Goal: Information Seeking & Learning: Learn about a topic

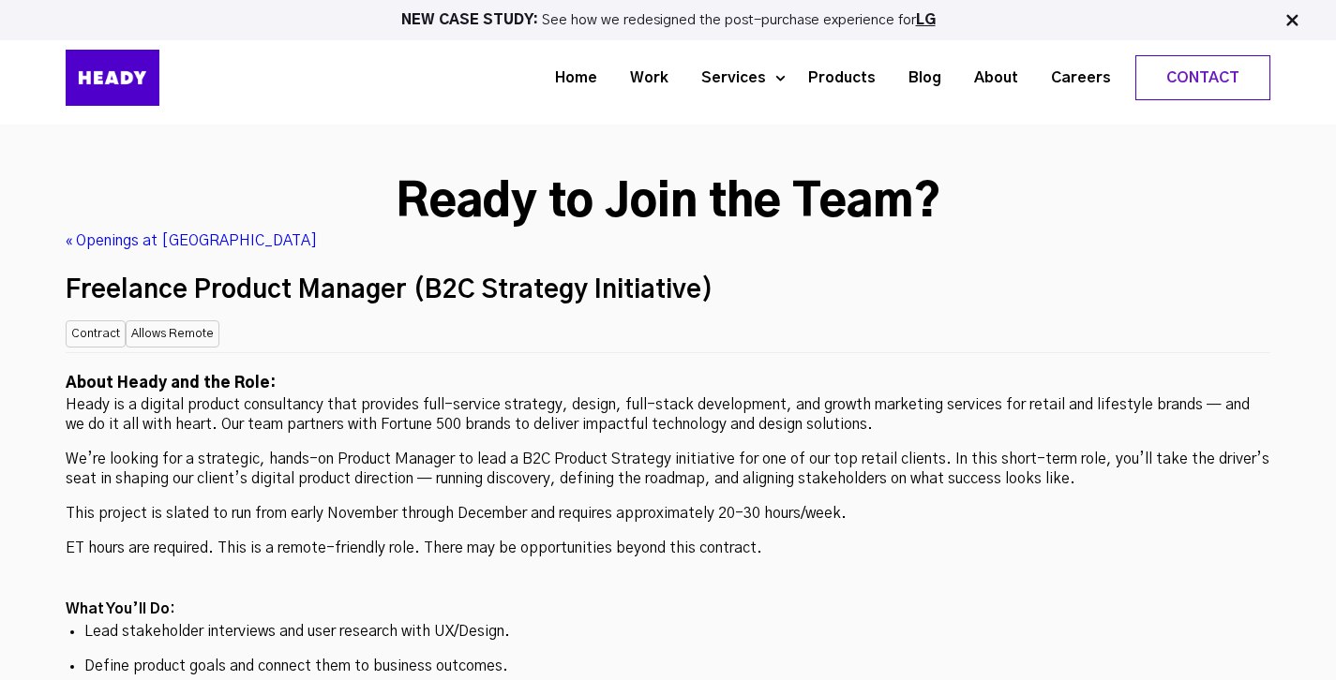
scroll to position [4886, 0]
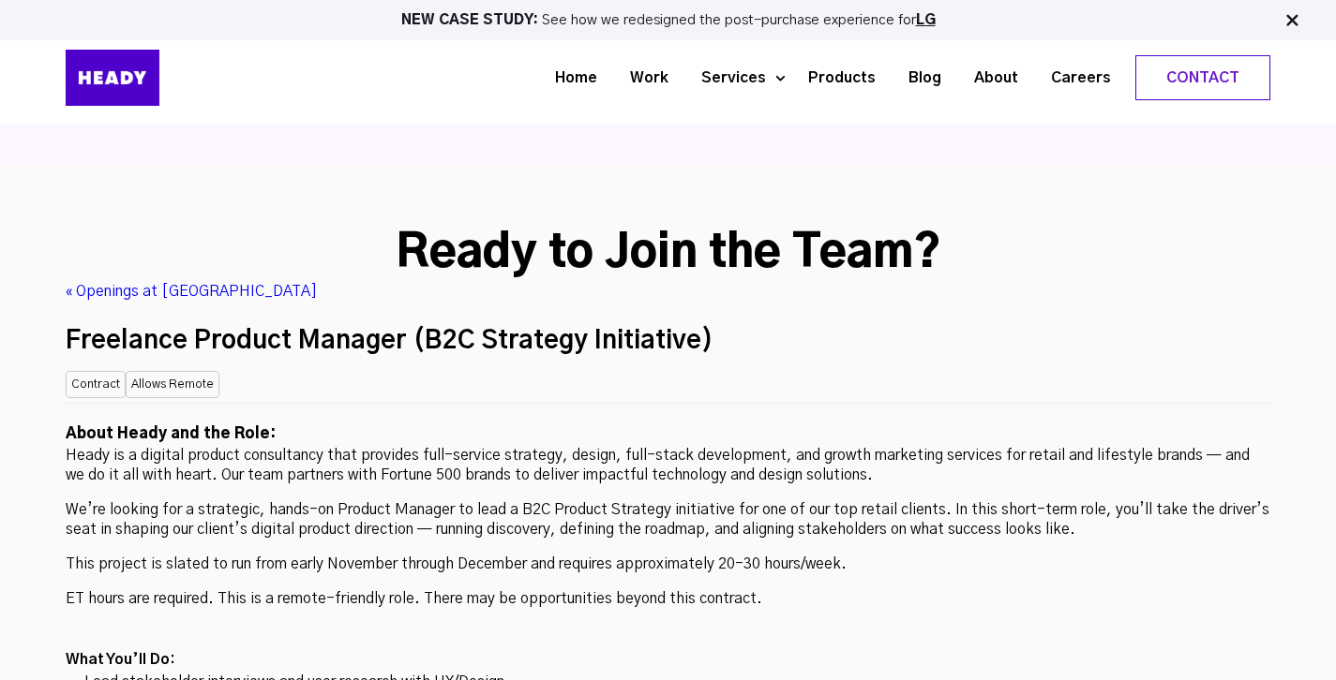
drag, startPoint x: 1339, startPoint y: 36, endPoint x: 1334, endPoint y: 108, distance: 72.4
click at [1334, 108] on html "NEW CASE STUDY: See how we redesigned the post-purchase experience for LG Home …" at bounding box center [668, 433] width 1336 height 10638
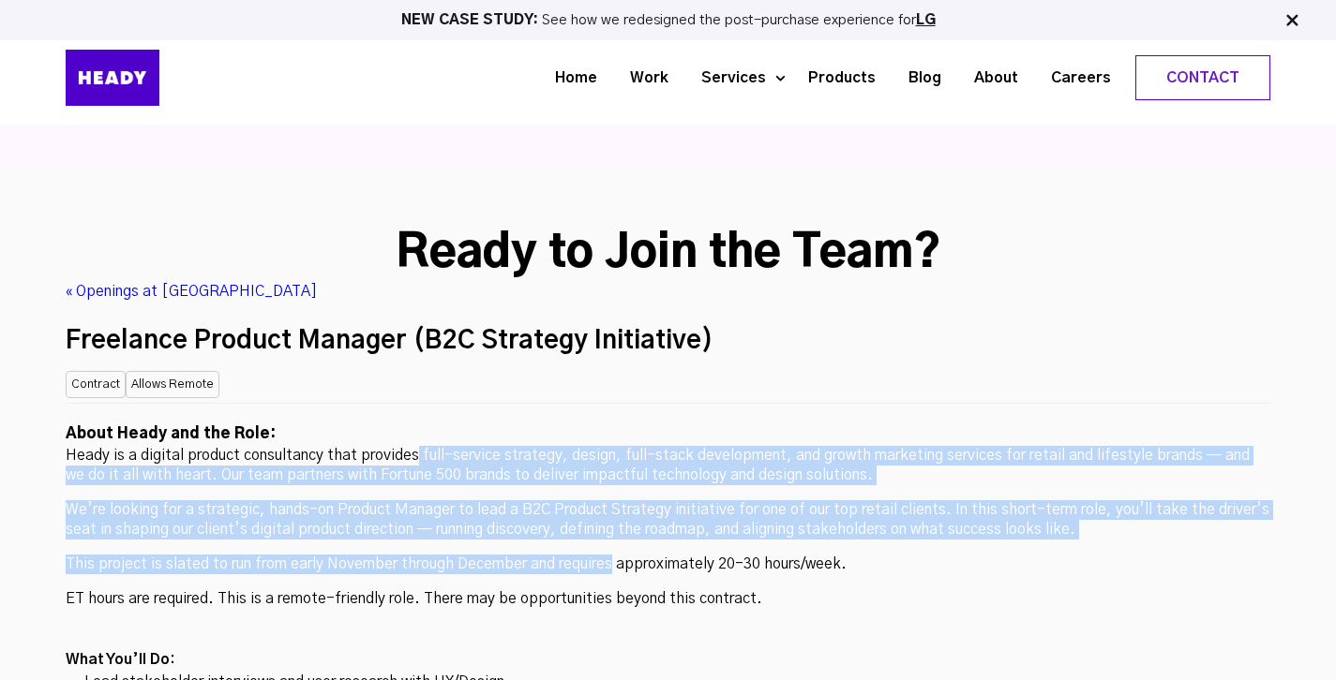
drag, startPoint x: 413, startPoint y: 308, endPoint x: 610, endPoint y: 428, distance: 230.5
click at [610, 555] on p "This project is slated to run from early November through December and requires…" at bounding box center [668, 565] width 1204 height 20
drag, startPoint x: 610, startPoint y: 428, endPoint x: 549, endPoint y: 299, distance: 143.0
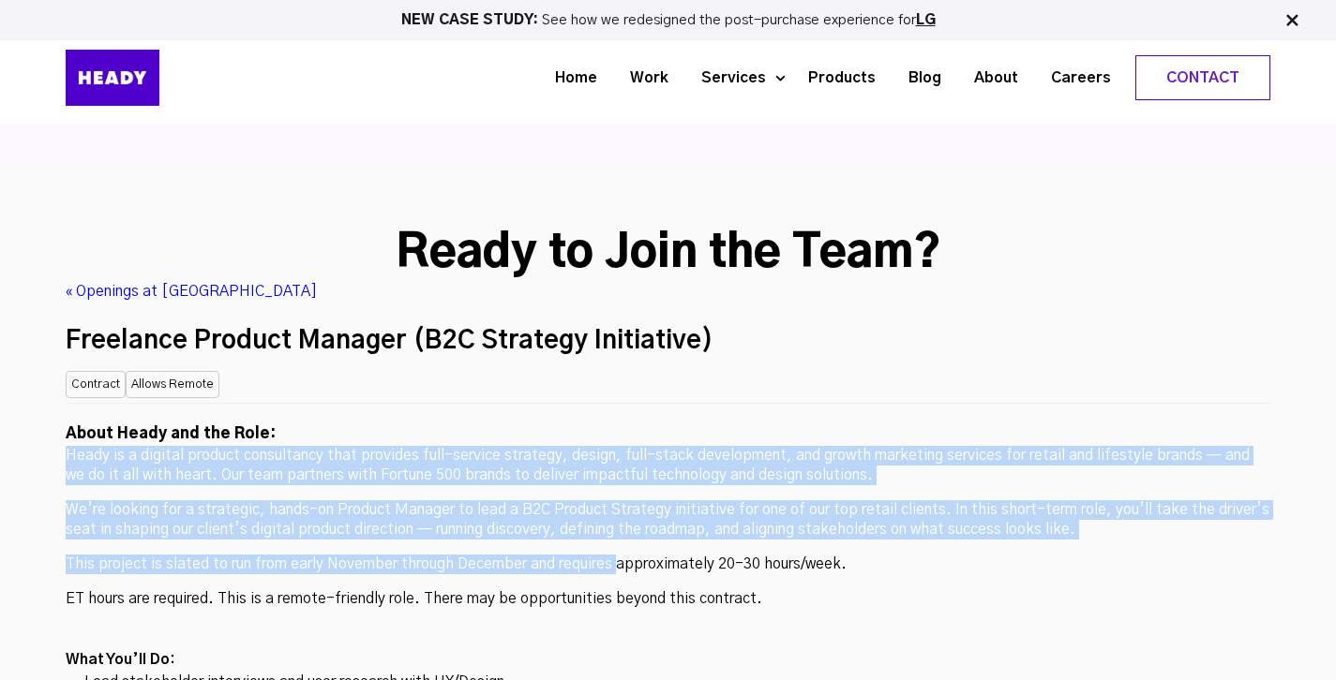
click at [553, 423] on h2 "About Heady and the Role:" at bounding box center [668, 435] width 1204 height 24
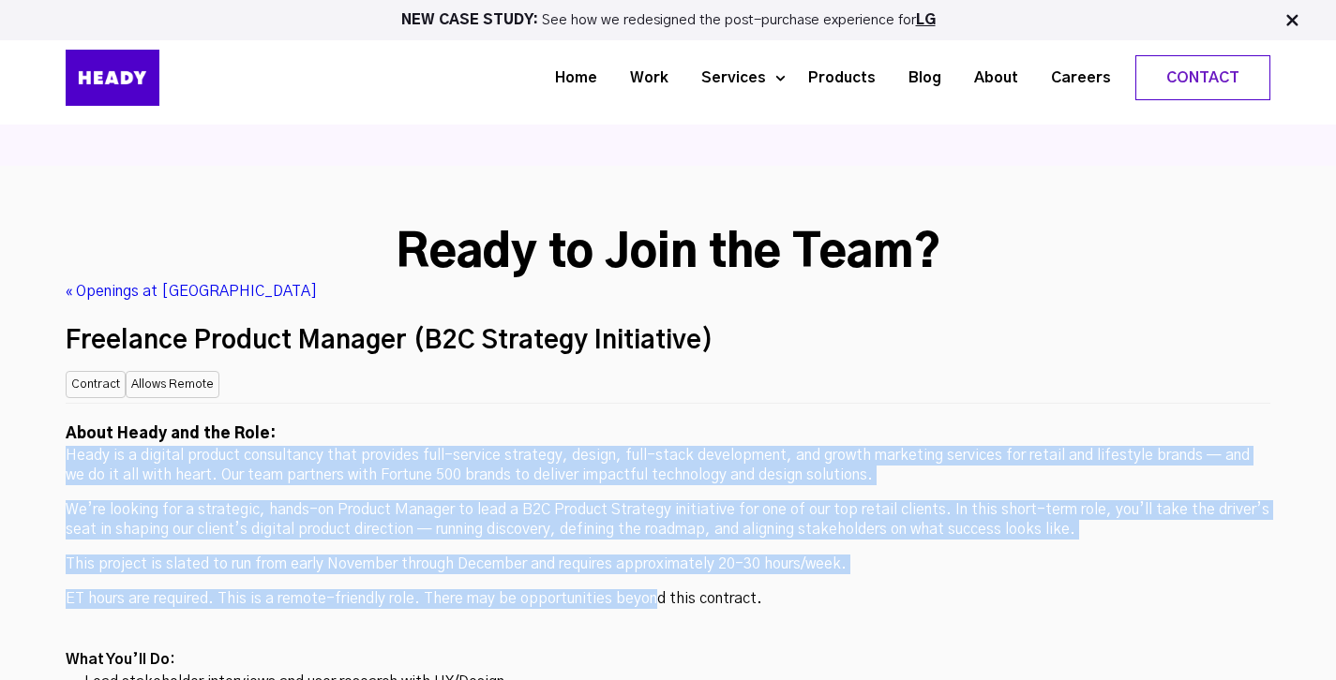
drag, startPoint x: 550, startPoint y: 298, endPoint x: 655, endPoint y: 446, distance: 181.5
click at [655, 590] on p "ET hours are required. This is a remote-friendly role. There may be opportuniti…" at bounding box center [668, 600] width 1204 height 20
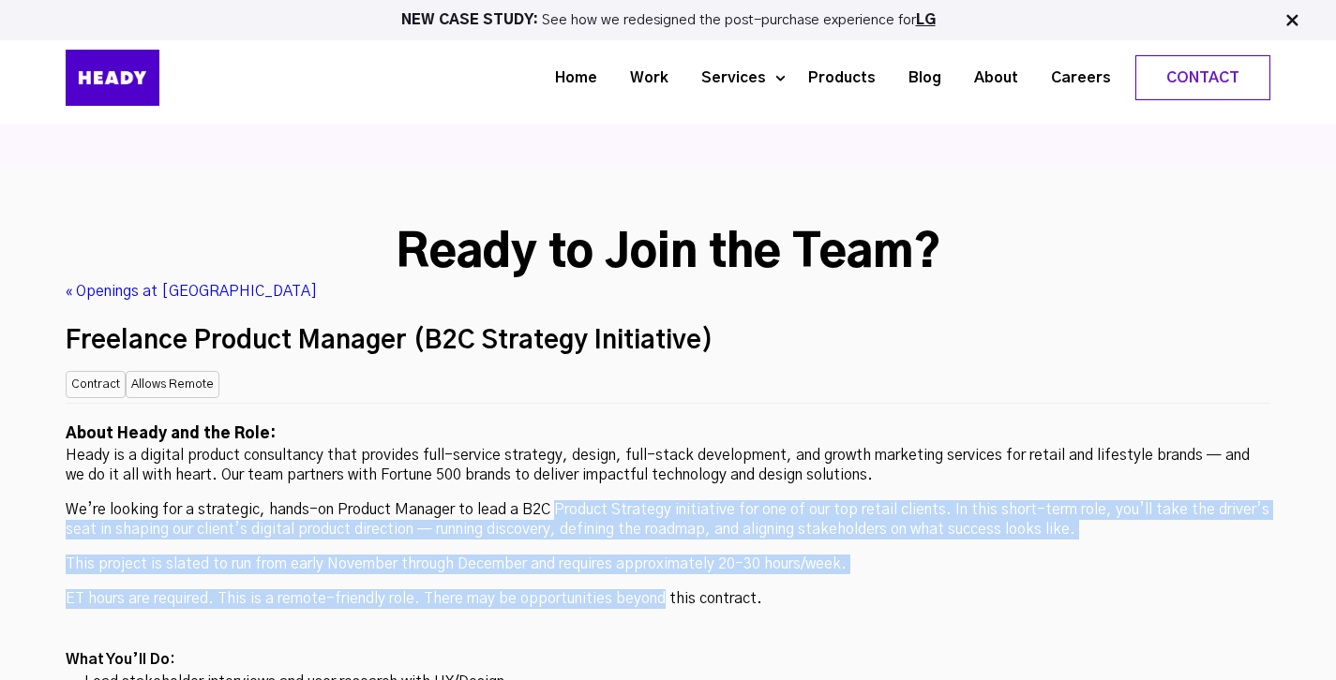
drag, startPoint x: 655, startPoint y: 446, endPoint x: 599, endPoint y: 364, distance: 99.8
click at [599, 501] on p "We’re looking for a strategic, hands-on Product Manager to lead a B2C Product S…" at bounding box center [668, 520] width 1204 height 39
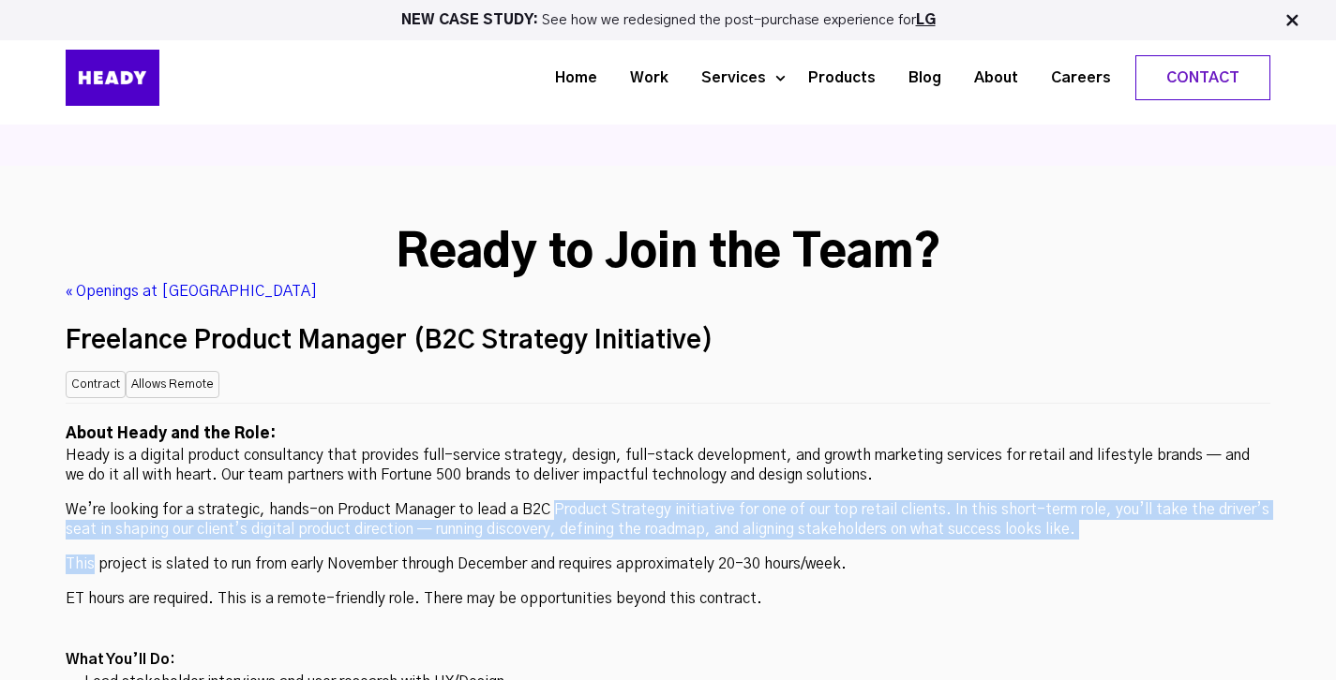
drag, startPoint x: 599, startPoint y: 364, endPoint x: 630, endPoint y: 403, distance: 50.1
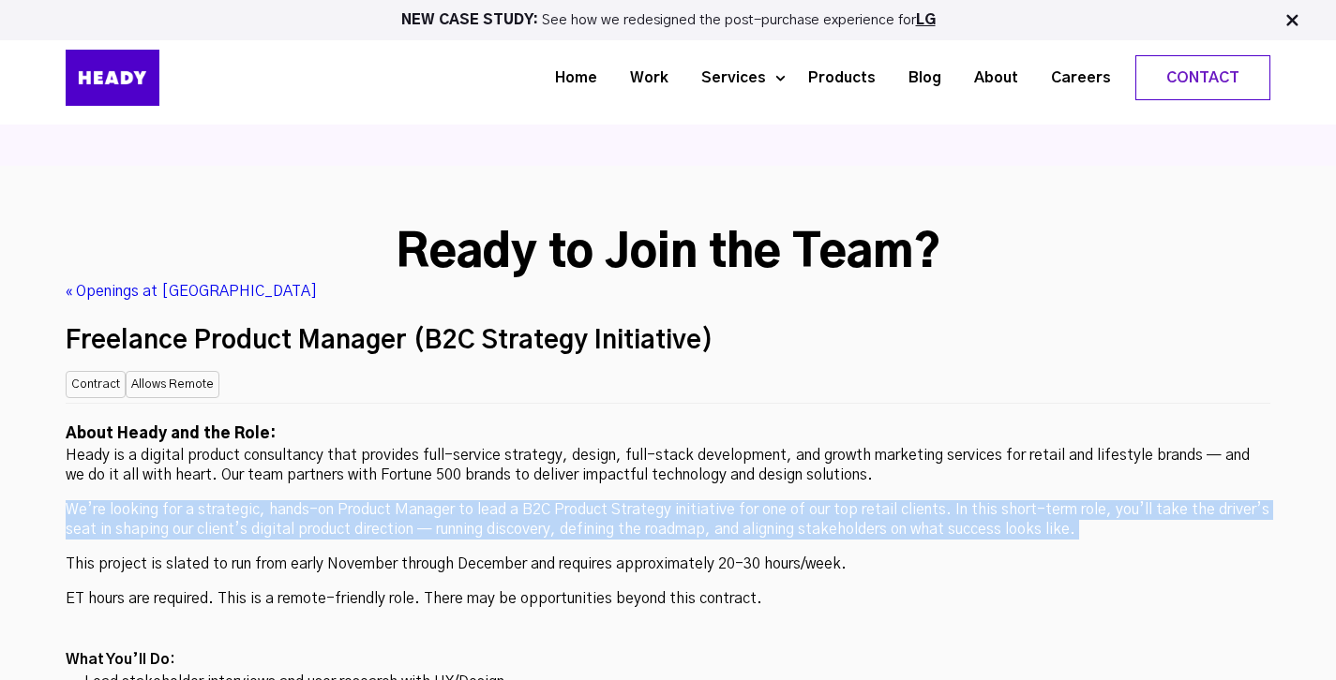
drag, startPoint x: 626, startPoint y: 398, endPoint x: 576, endPoint y: 346, distance: 72.3
drag, startPoint x: 576, startPoint y: 346, endPoint x: 615, endPoint y: 399, distance: 65.8
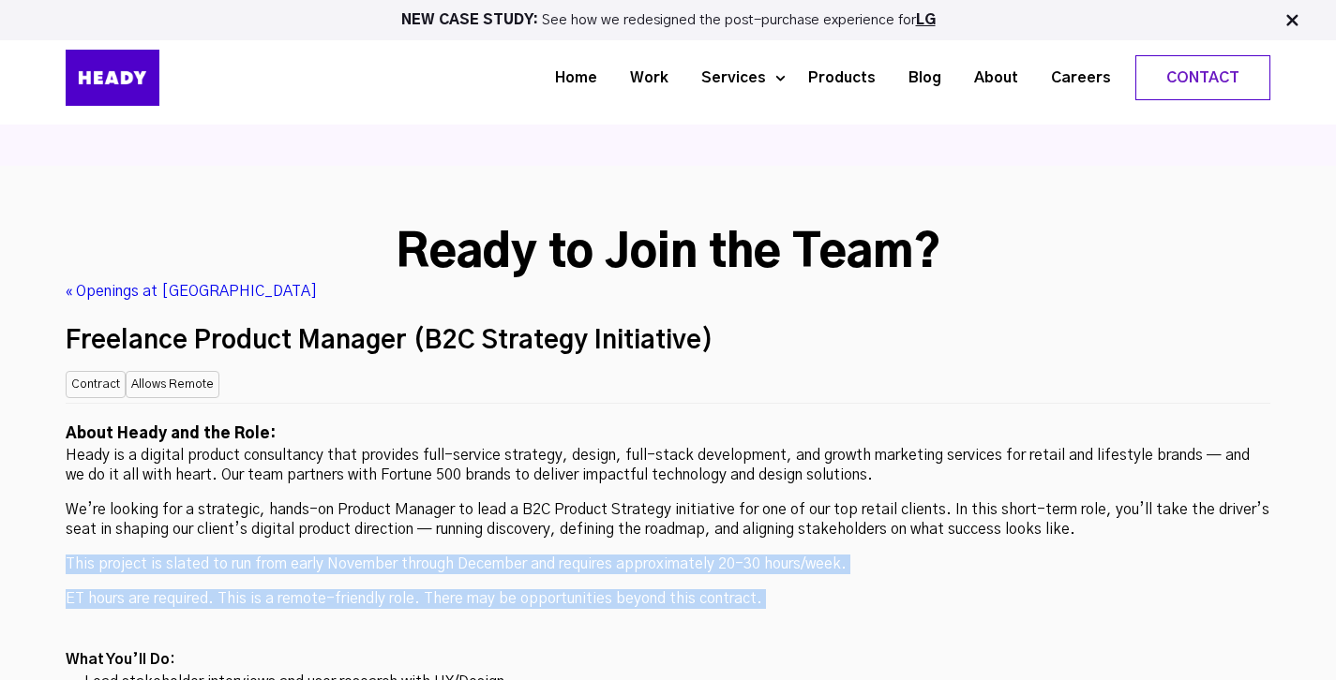
drag, startPoint x: 604, startPoint y: 406, endPoint x: 716, endPoint y: 473, distance: 131.2
drag, startPoint x: 716, startPoint y: 473, endPoint x: 646, endPoint y: 383, distance: 114.2
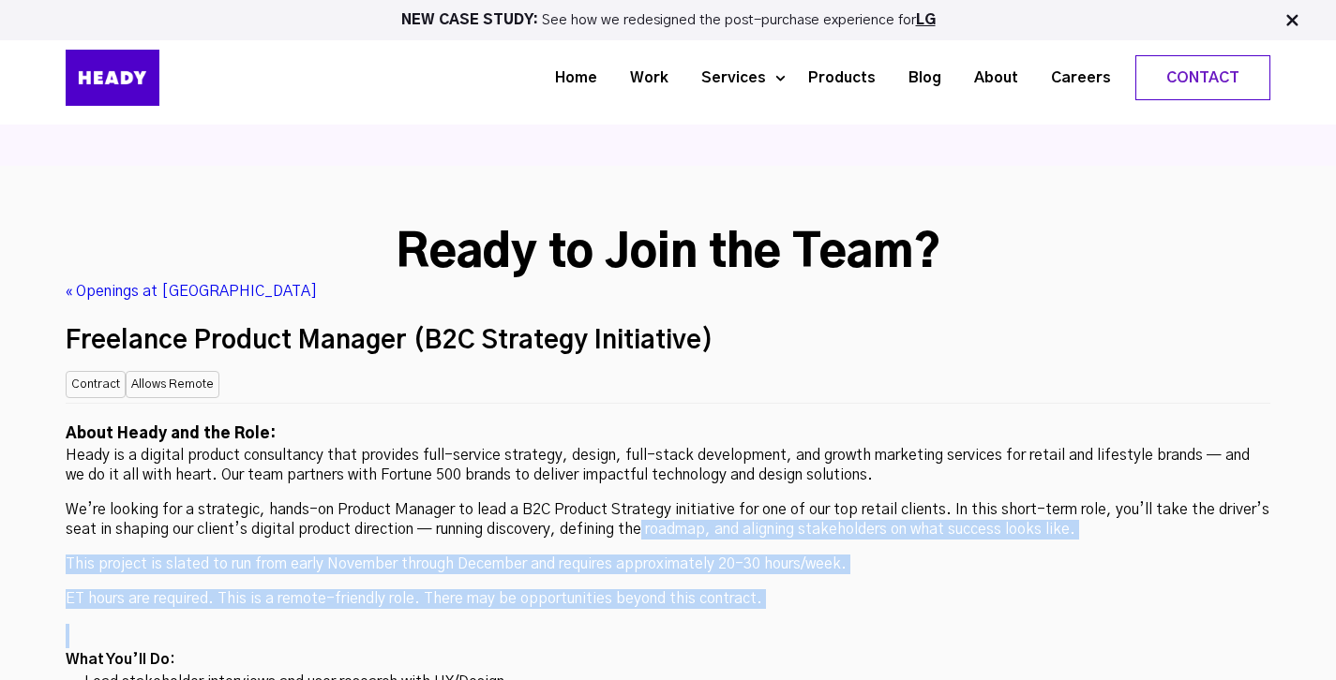
click at [646, 501] on p "We’re looking for a strategic, hands-on Product Manager to lead a B2C Product S…" at bounding box center [668, 520] width 1204 height 39
drag, startPoint x: 646, startPoint y: 383, endPoint x: 678, endPoint y: 455, distance: 78.0
click at [678, 590] on p "ET hours are required. This is a remote-friendly role. There may be opportuniti…" at bounding box center [668, 600] width 1204 height 20
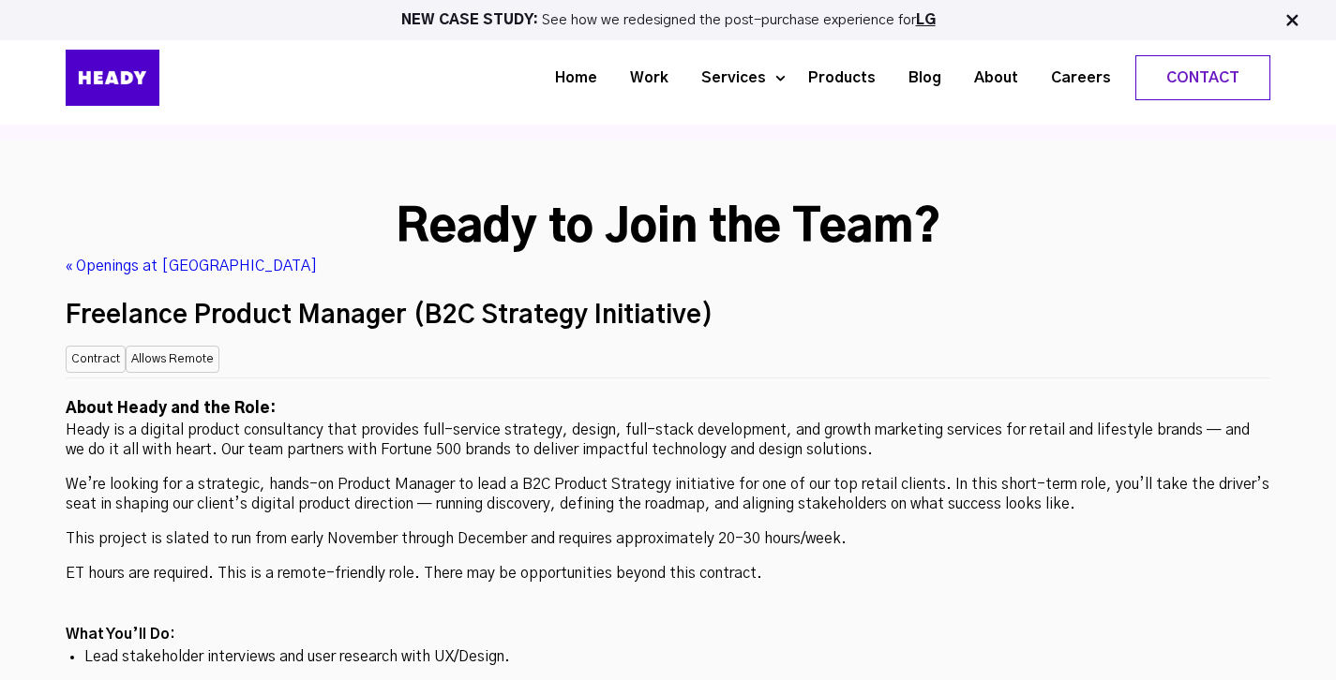
scroll to position [4919, 0]
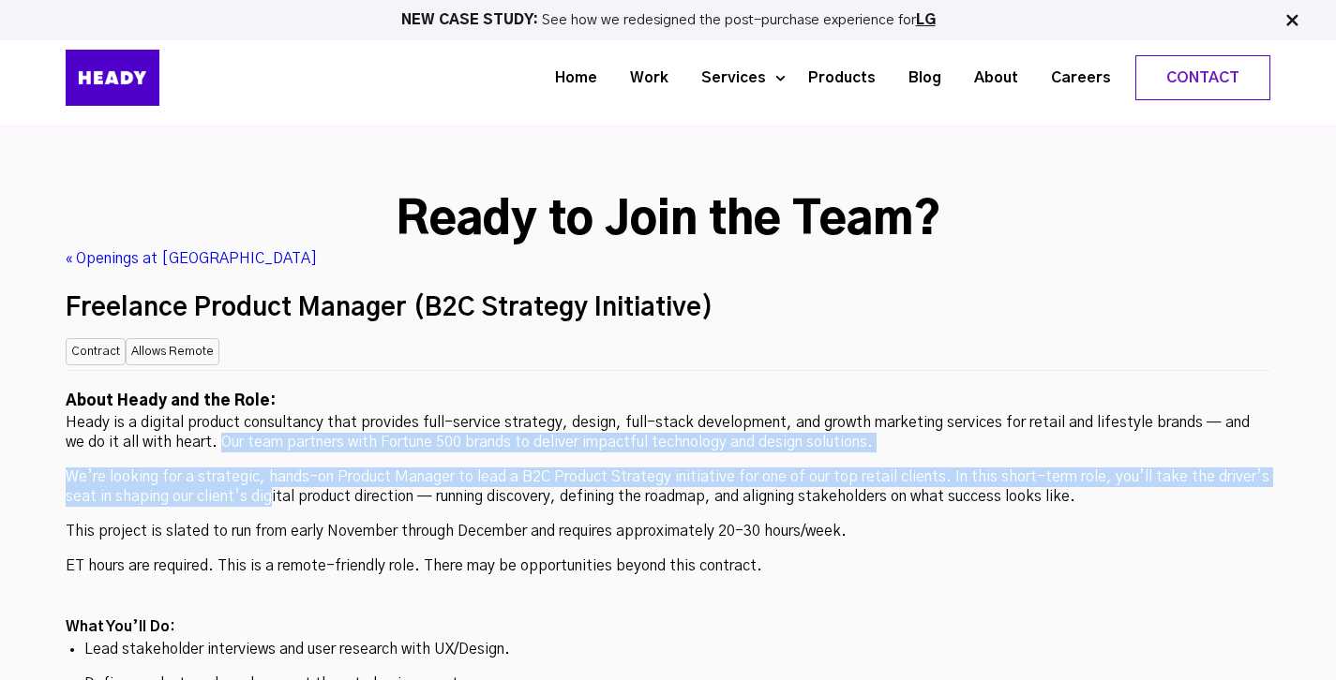
drag, startPoint x: 195, startPoint y: 292, endPoint x: 273, endPoint y: 357, distance: 101.8
click at [273, 468] on p "We’re looking for a strategic, hands-on Product Manager to lead a B2C Product S…" at bounding box center [668, 487] width 1204 height 39
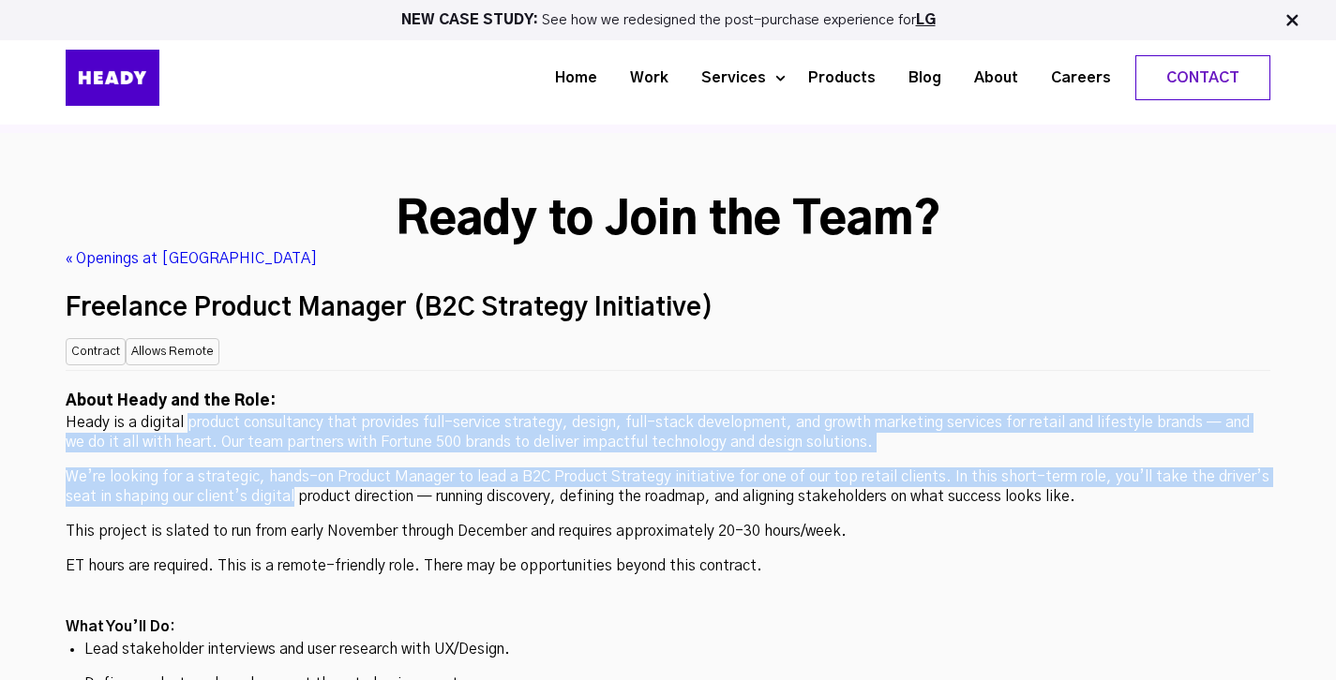
drag, startPoint x: 273, startPoint y: 357, endPoint x: 202, endPoint y: 274, distance: 109.1
click at [202, 413] on p "Heady is a digital product consultancy that provides full-service strategy, des…" at bounding box center [668, 432] width 1204 height 39
drag, startPoint x: 202, startPoint y: 274, endPoint x: 254, endPoint y: 352, distance: 94.1
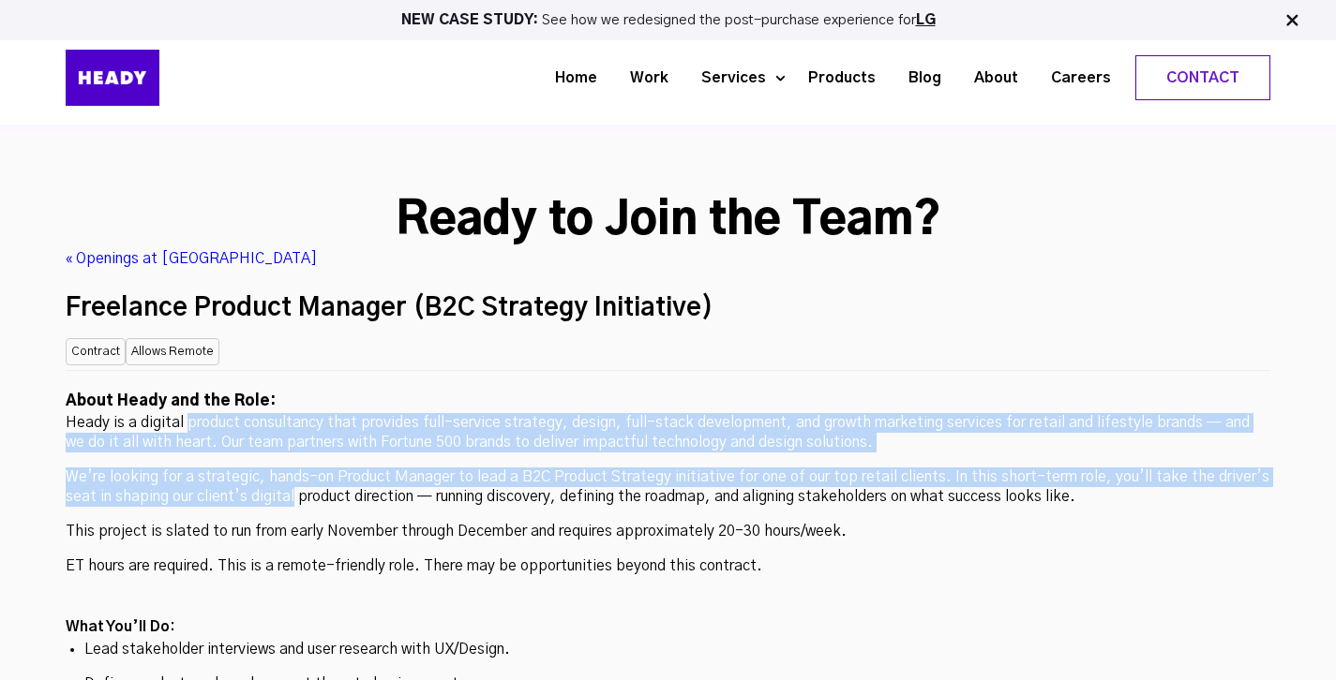
click at [254, 468] on p "We’re looking for a strategic, hands-on Product Manager to lead a B2C Product S…" at bounding box center [668, 487] width 1204 height 39
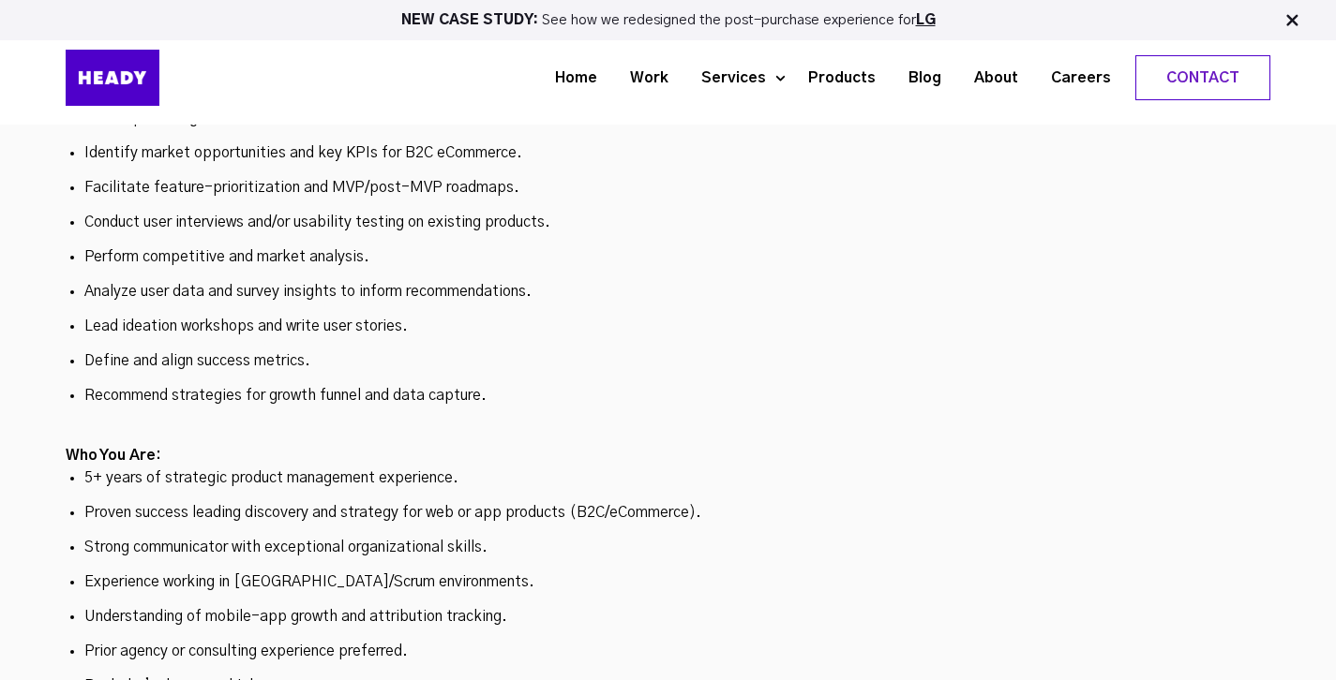
scroll to position [5481, 0]
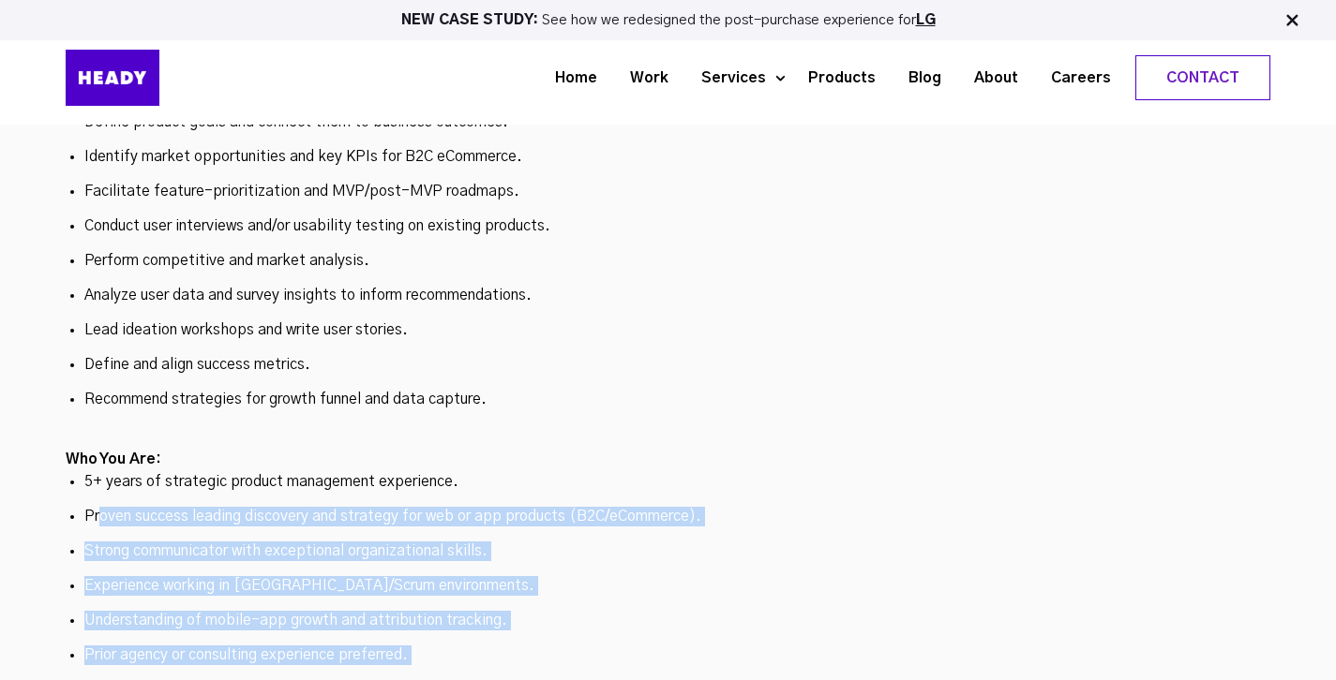
drag, startPoint x: 296, startPoint y: 544, endPoint x: 97, endPoint y: 377, distance: 259.5
click at [97, 472] on ul "5+ years of strategic product management experience. Proven success leading dis…" at bounding box center [668, 586] width 1204 height 228
click at [97, 507] on p "Proven success leading discovery and strategy for web or app products (B2C/eCom…" at bounding box center [667, 517] width 1167 height 20
drag, startPoint x: 97, startPoint y: 377, endPoint x: 300, endPoint y: 537, distance: 258.2
click at [300, 537] on ul "5+ years of strategic product management experience. Proven success leading dis…" at bounding box center [668, 586] width 1204 height 228
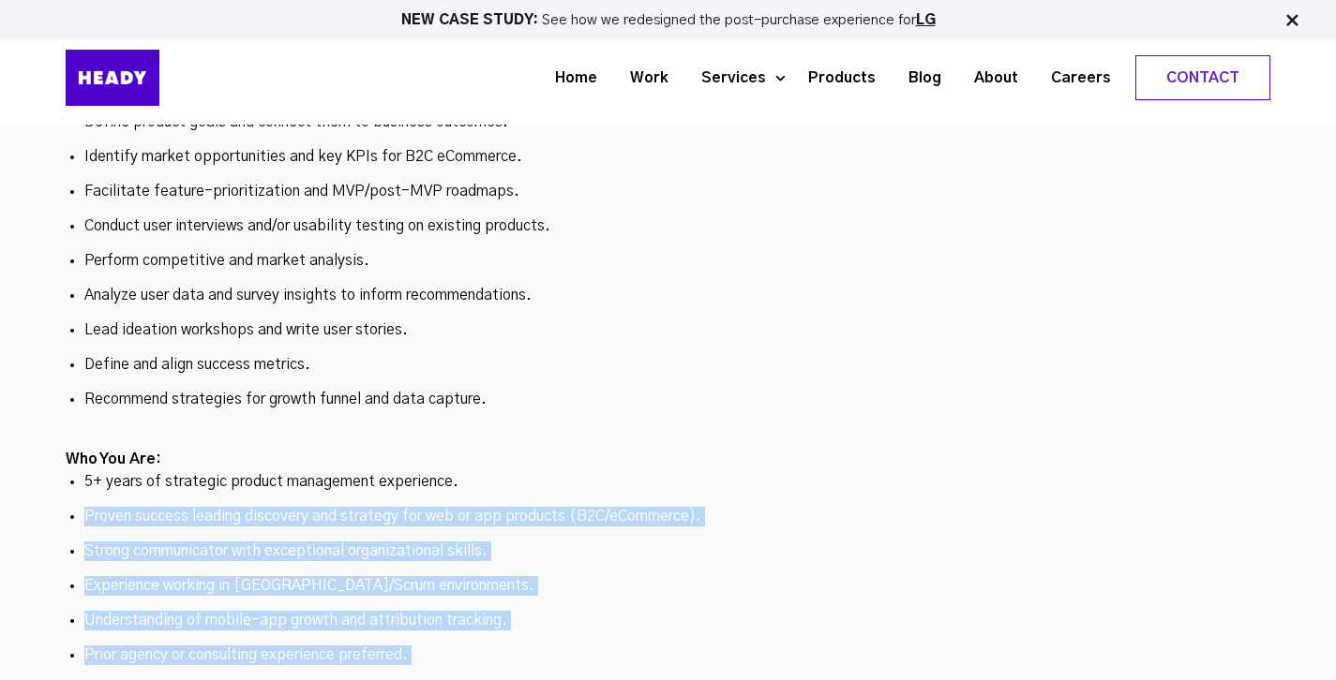
click at [300, 680] on p "Bachelor’s degree or higher." at bounding box center [667, 690] width 1167 height 20
drag, startPoint x: 300, startPoint y: 537, endPoint x: 109, endPoint y: 348, distance: 269.1
click at [109, 472] on ul "5+ years of strategic product management experience. Proven success leading dis…" at bounding box center [668, 586] width 1204 height 228
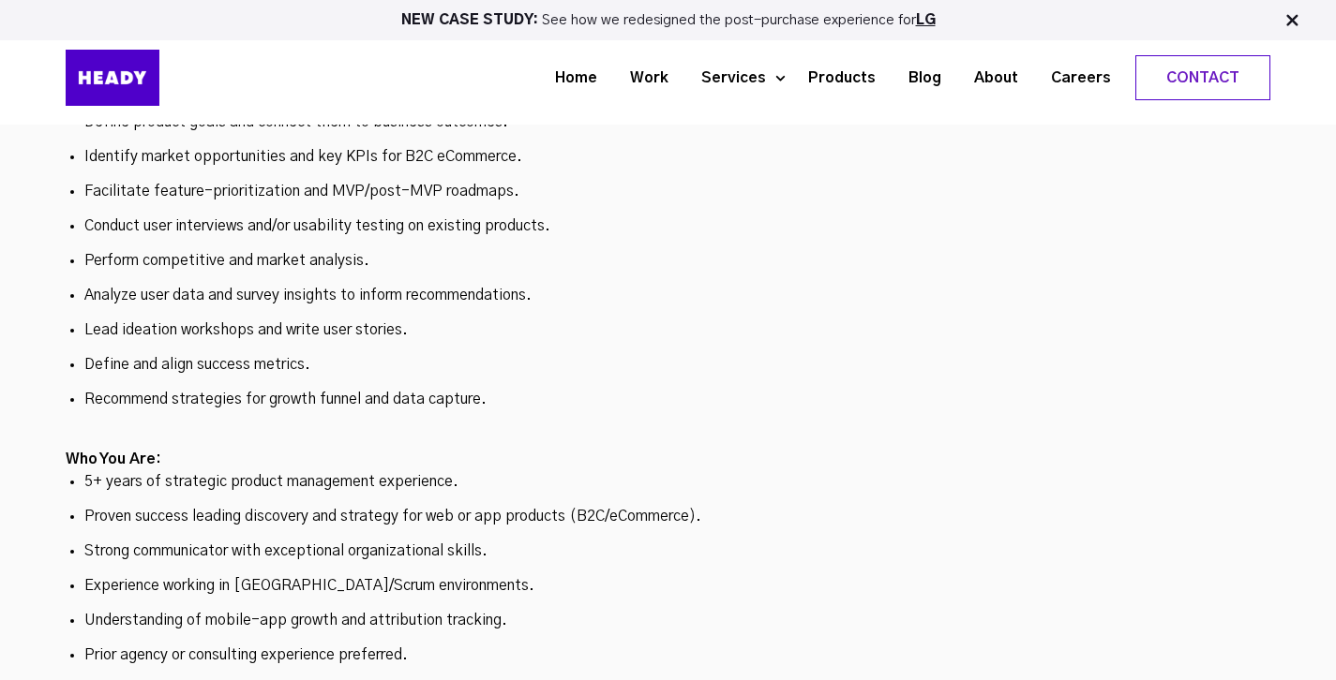
click at [109, 472] on ul "5+ years of strategic product management experience. Proven success leading dis…" at bounding box center [668, 586] width 1204 height 228
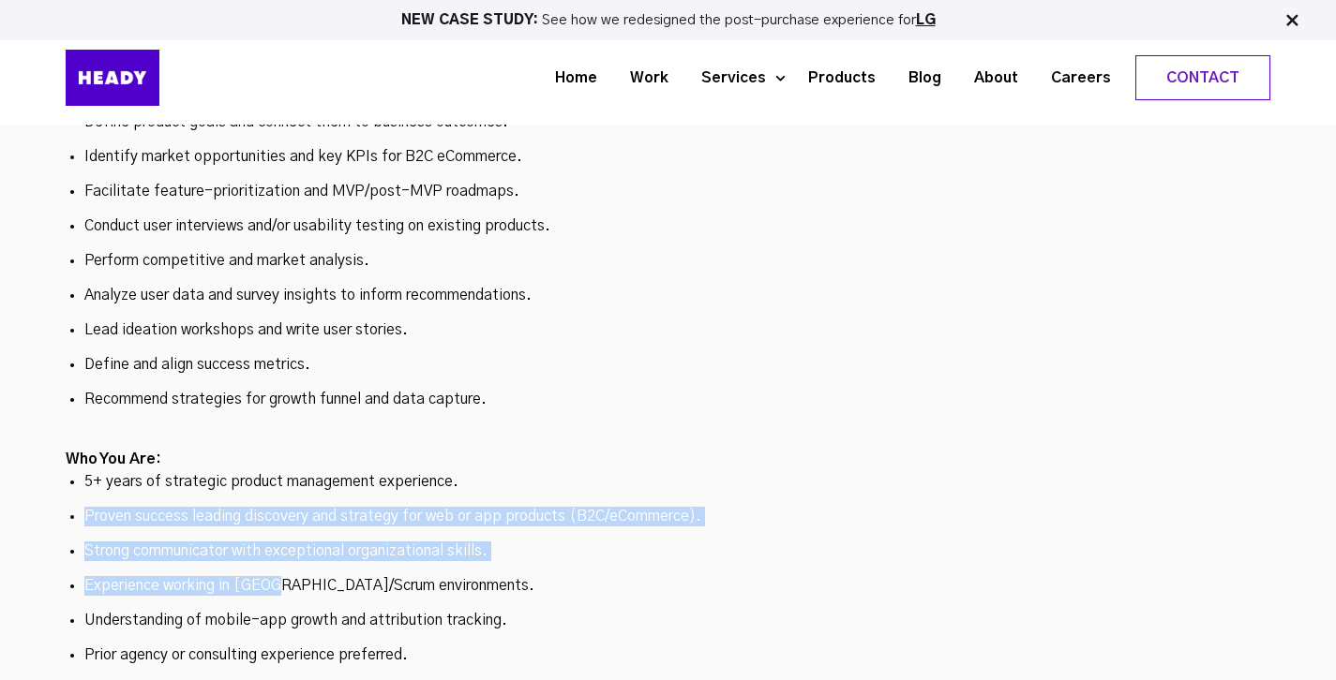
drag, startPoint x: 109, startPoint y: 348, endPoint x: 242, endPoint y: 440, distance: 161.7
click at [240, 472] on ul "5+ years of strategic product management experience. Proven success leading dis…" at bounding box center [668, 586] width 1204 height 228
click at [242, 576] on p "Experience working in [GEOGRAPHIC_DATA]/Scrum environments." at bounding box center [667, 586] width 1167 height 20
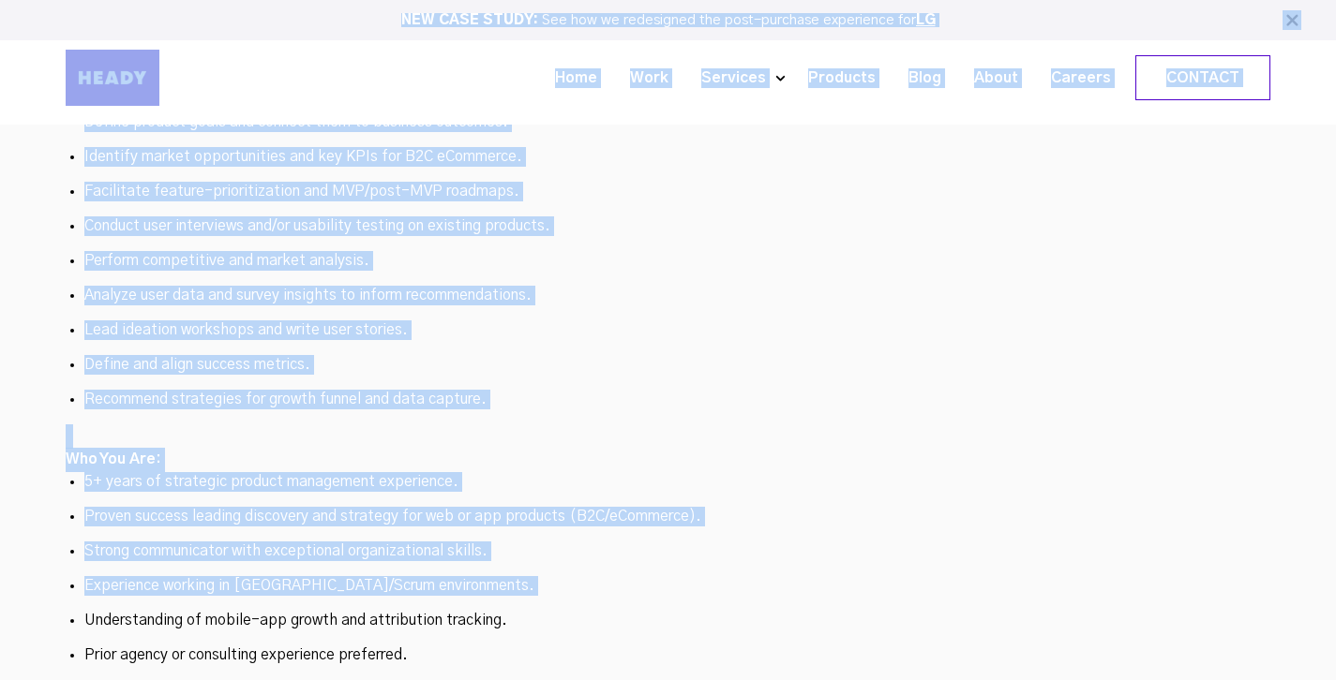
scroll to position [5438, 0]
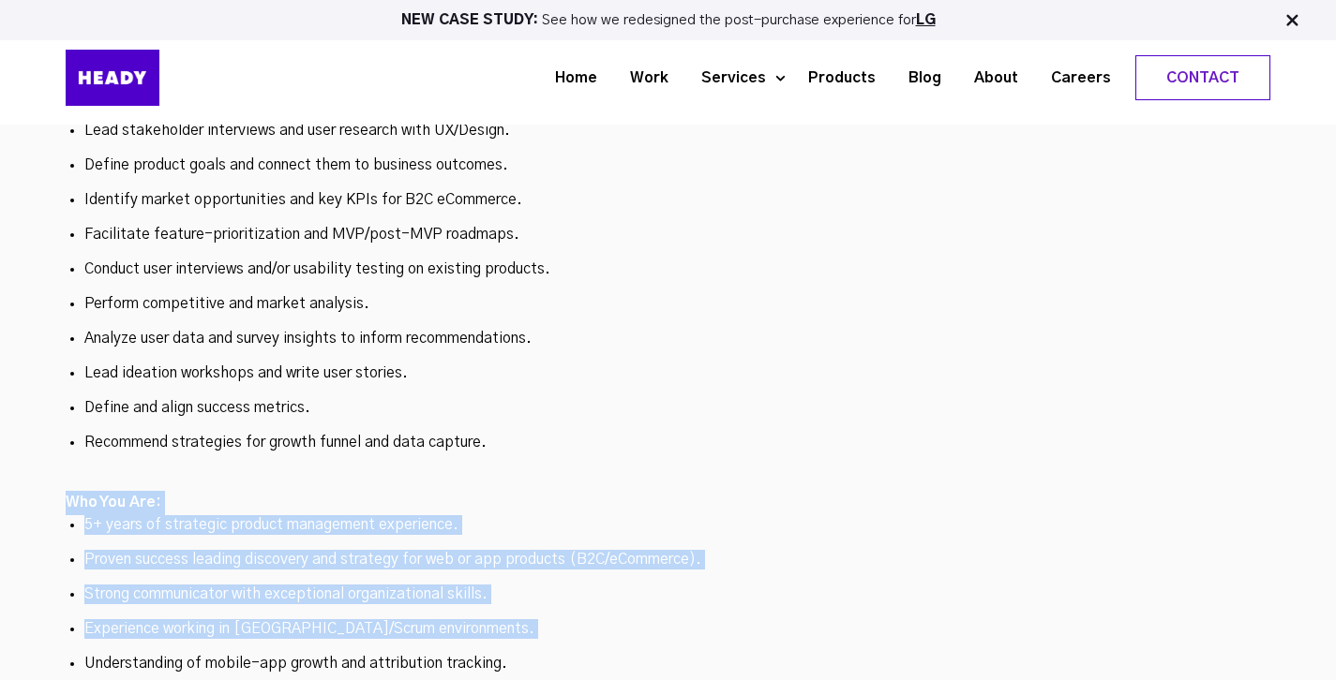
drag, startPoint x: 252, startPoint y: 456, endPoint x: 143, endPoint y: 331, distance: 166.1
click at [140, 328] on div "About Heady and the Role: Heady is a digital product consultancy that provides …" at bounding box center [668, 494] width 1204 height 1287
click at [147, 468] on h2 at bounding box center [668, 480] width 1204 height 24
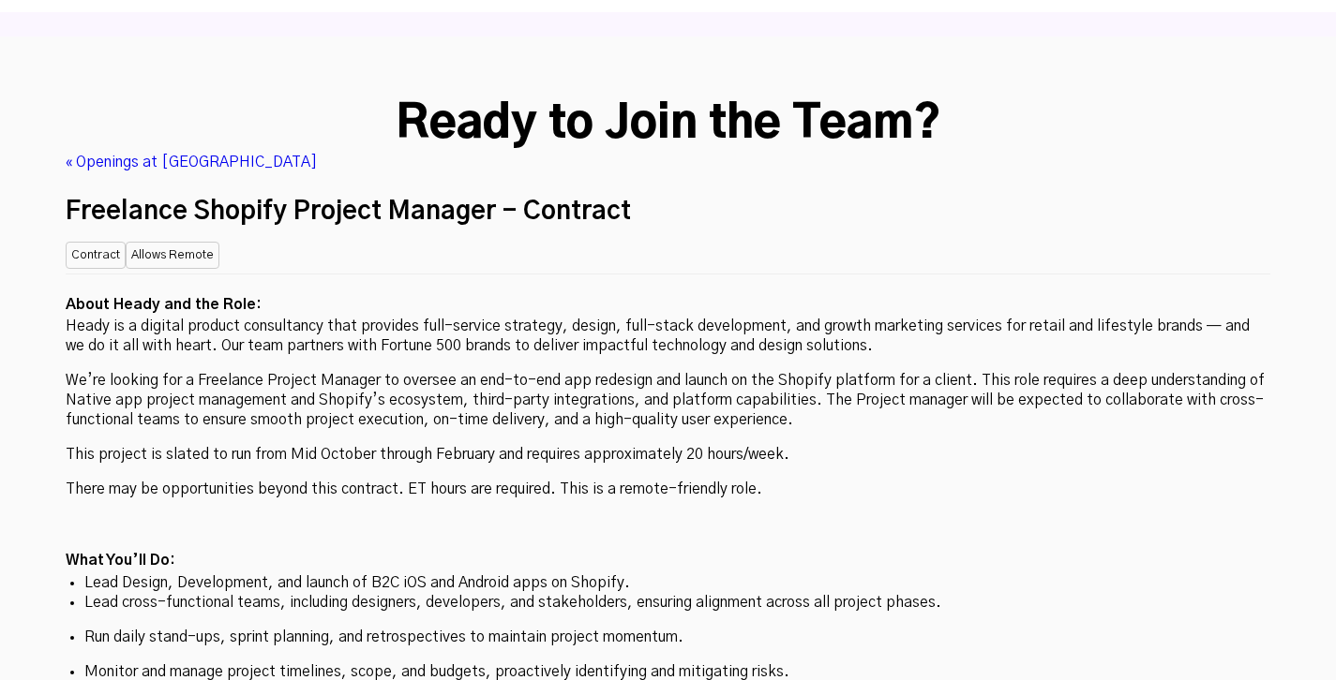
scroll to position [5198, 0]
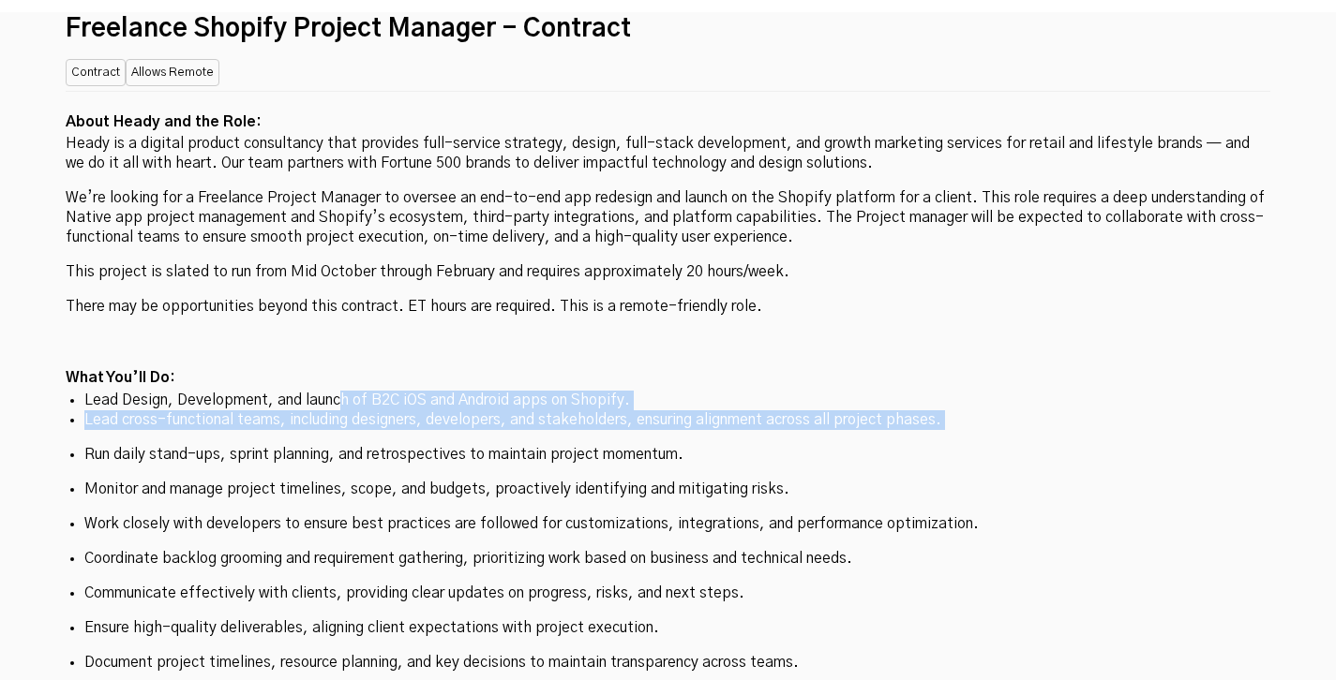
drag, startPoint x: 339, startPoint y: 250, endPoint x: 635, endPoint y: 298, distance: 299.1
click at [635, 391] on ul "Lead Design, Development, and launch of B2C iOS and Android apps on Shopify. Le…" at bounding box center [668, 532] width 1204 height 282
click at [636, 391] on ul "Lead Design, Development, and launch of B2C iOS and Android apps on Shopify. Le…" at bounding box center [668, 532] width 1204 height 282
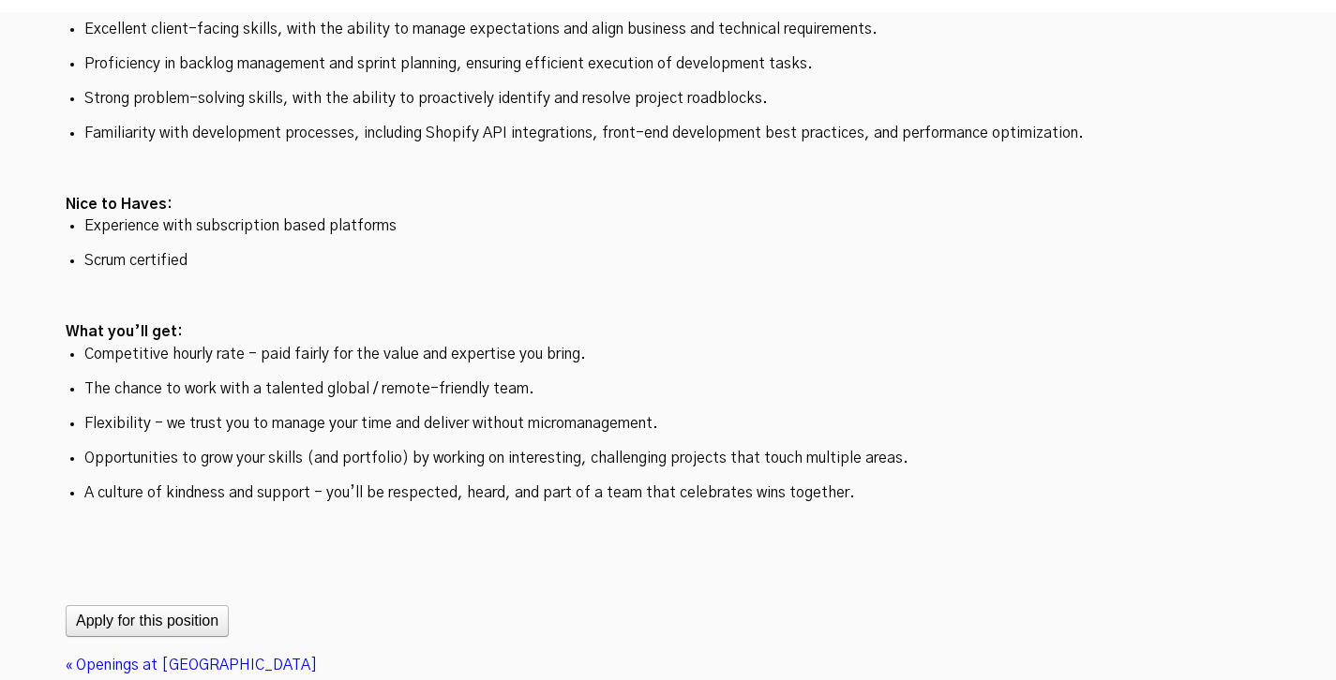
scroll to position [6136, 0]
